Goal: Task Accomplishment & Management: Use online tool/utility

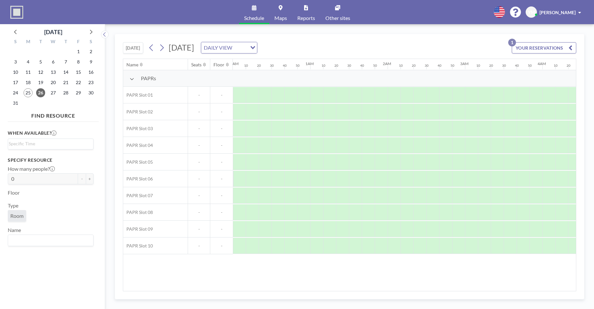
scroll to position [0, 374]
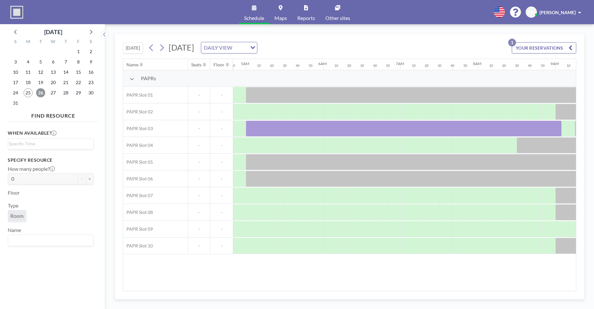
click at [41, 94] on span "26" at bounding box center [40, 92] width 9 height 9
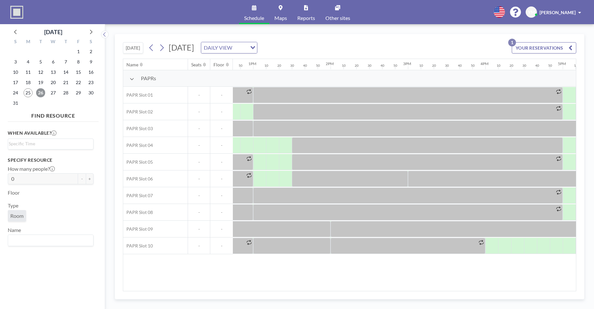
scroll to position [0, 975]
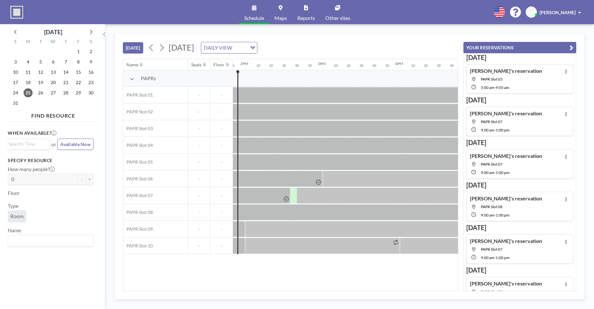
scroll to position [0, 1076]
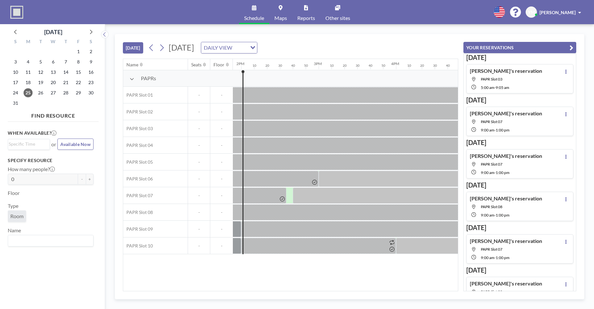
click at [571, 43] on button "YOUR RESERVATIONS" at bounding box center [520, 47] width 113 height 11
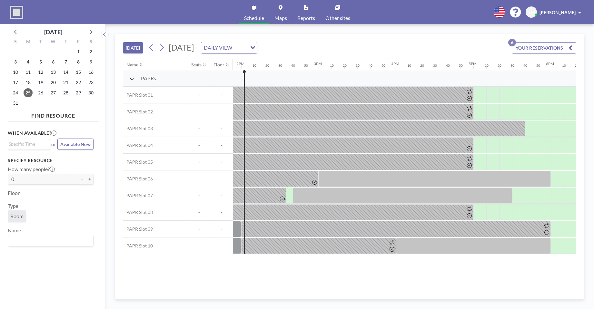
click at [391, 292] on div "[DATE] [DATE] DAILY VIEW Loading... YOUR RESERVATIONS 6 Name Seats Floor 12AM 1…" at bounding box center [350, 167] width 470 height 266
click at [160, 48] on icon at bounding box center [162, 48] width 6 height 10
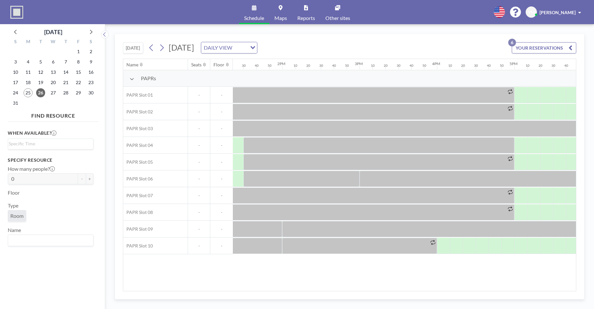
scroll to position [0, 1032]
click at [27, 93] on span "25" at bounding box center [28, 92] width 9 height 9
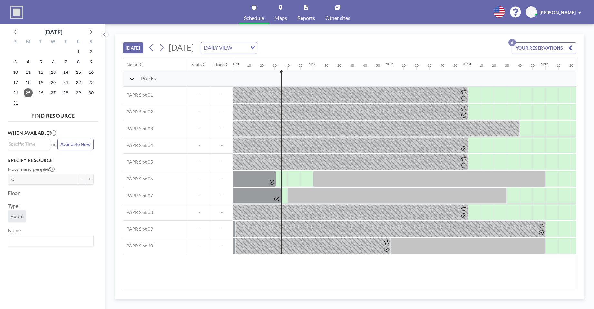
scroll to position [0, 1097]
